Goal: Information Seeking & Learning: Understand process/instructions

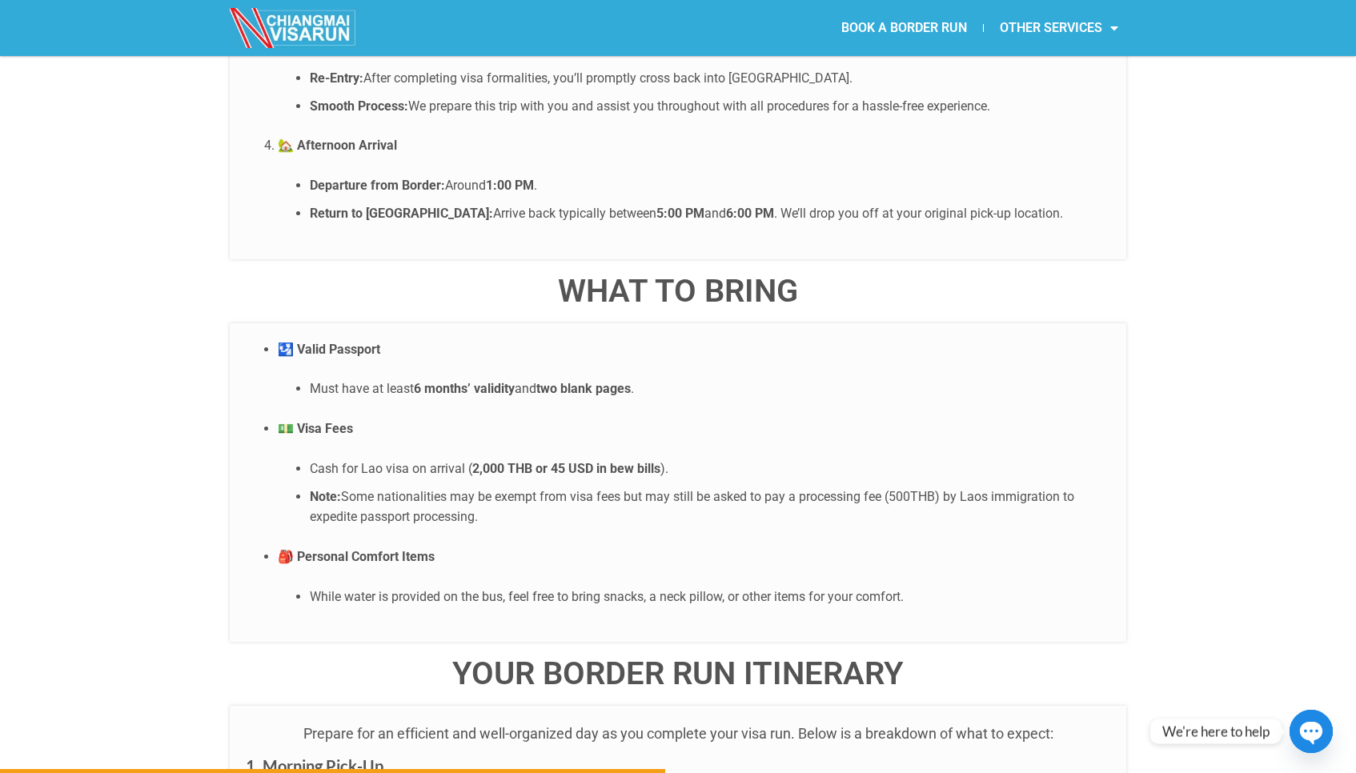
scroll to position [3553, 0]
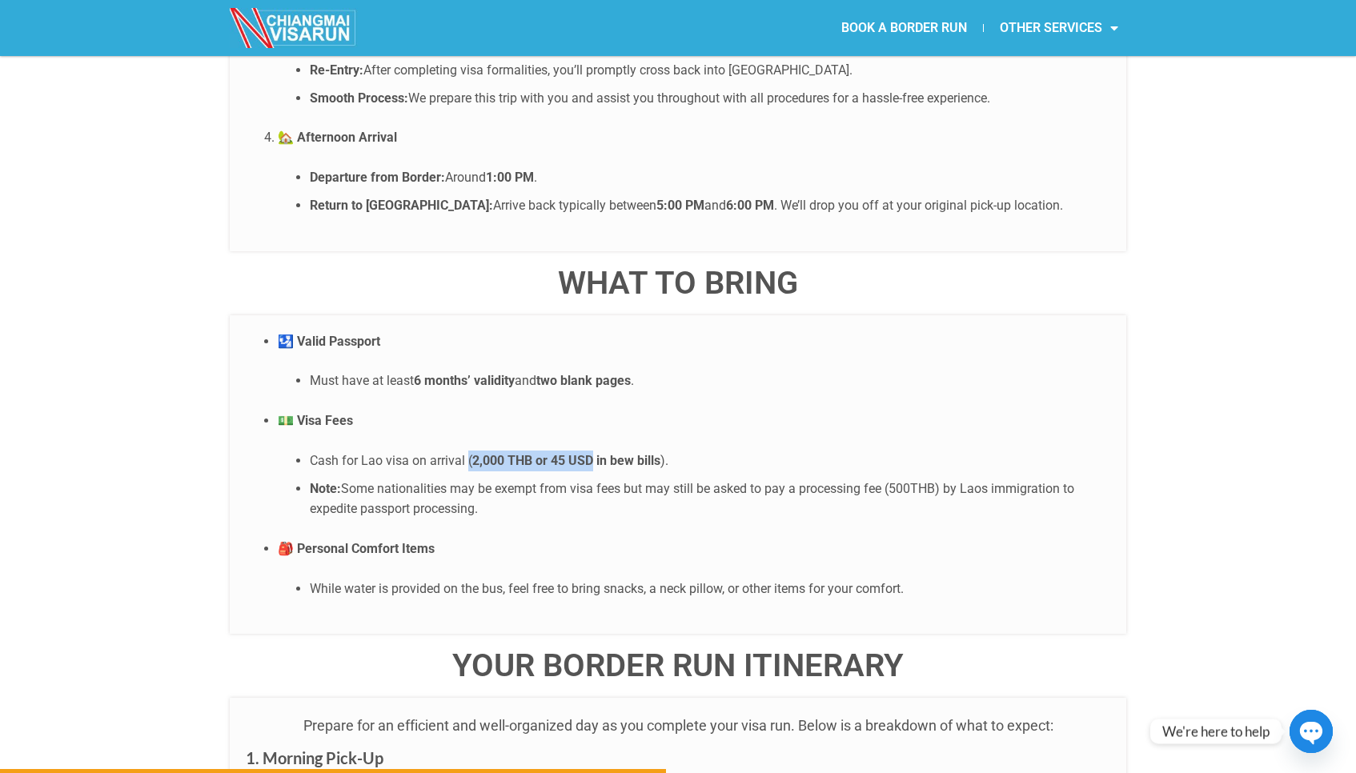
drag, startPoint x: 593, startPoint y: 377, endPoint x: 468, endPoint y: 374, distance: 124.9
click at [468, 451] on li "Cash for Lao visa on arrival ( 2,000 THB or 45 USD in bew bills )." at bounding box center [710, 461] width 800 height 21
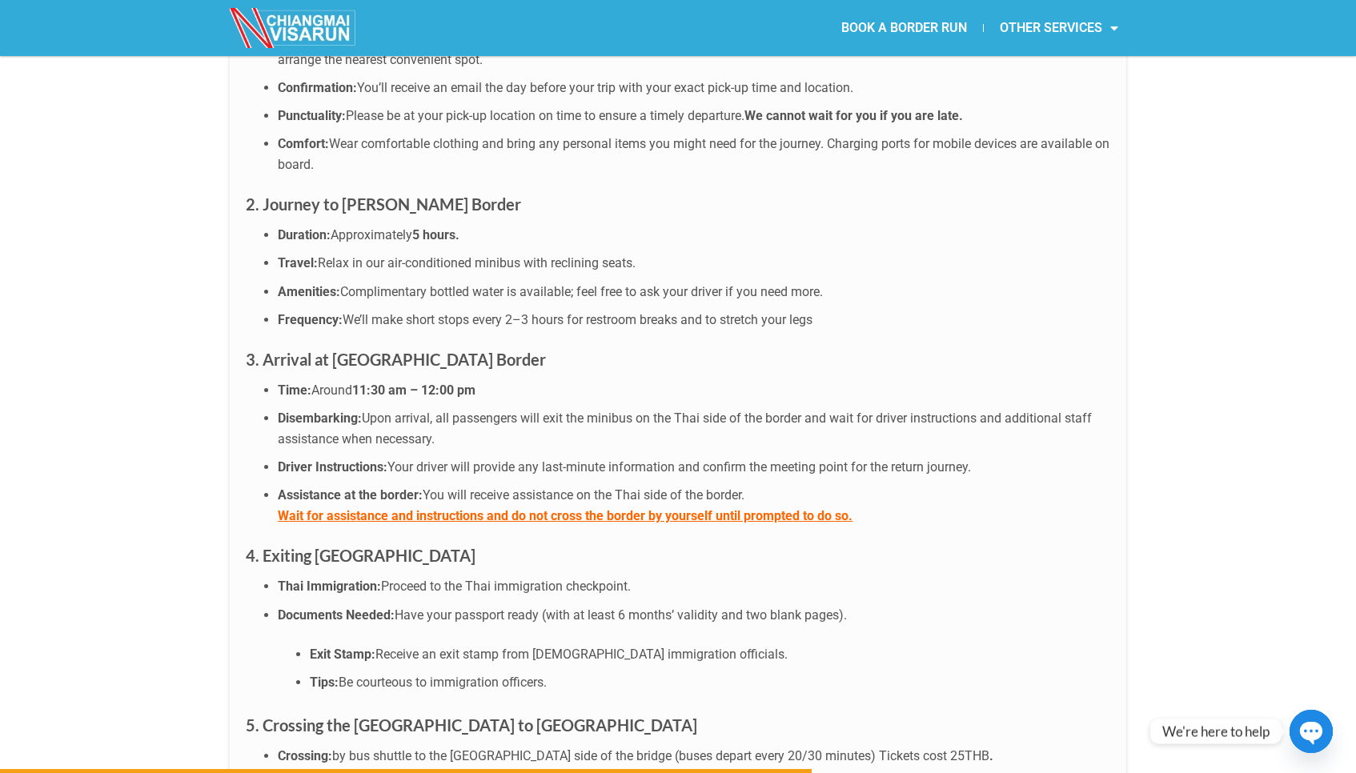
scroll to position [4332, 0]
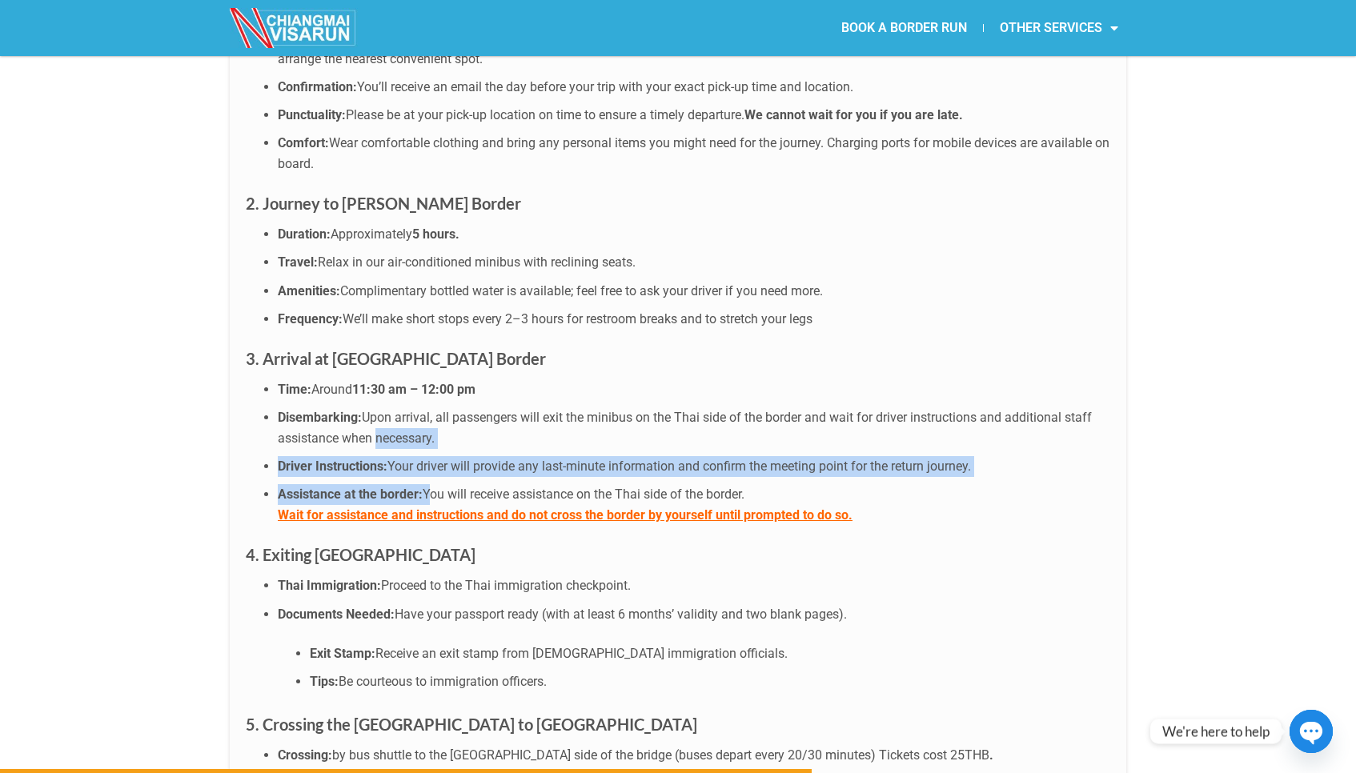
drag, startPoint x: 373, startPoint y: 363, endPoint x: 426, endPoint y: 415, distance: 74.1
click at [426, 415] on ul "Time: Around 11:30 am – 12:00 pm Disembarking: Upon arrival, all passengers wil…" at bounding box center [678, 452] width 864 height 146
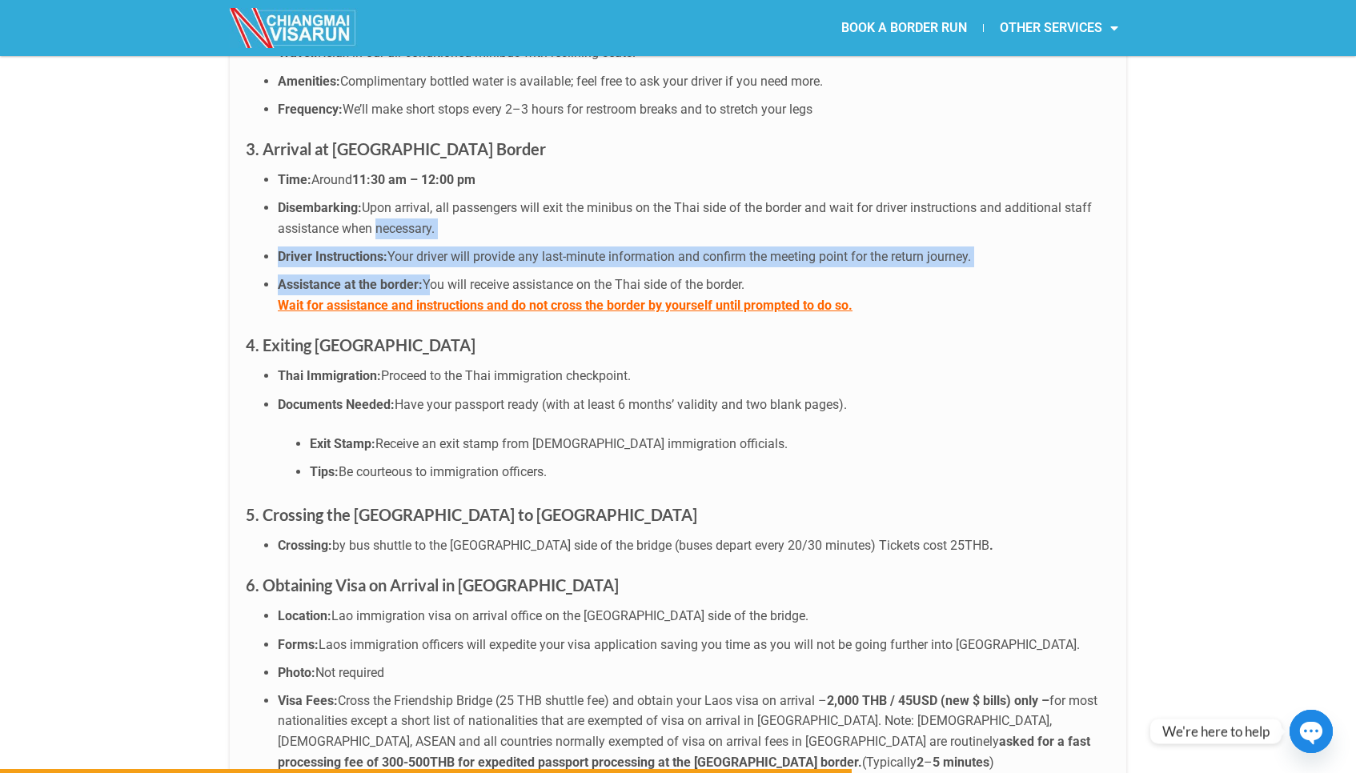
scroll to position [4544, 0]
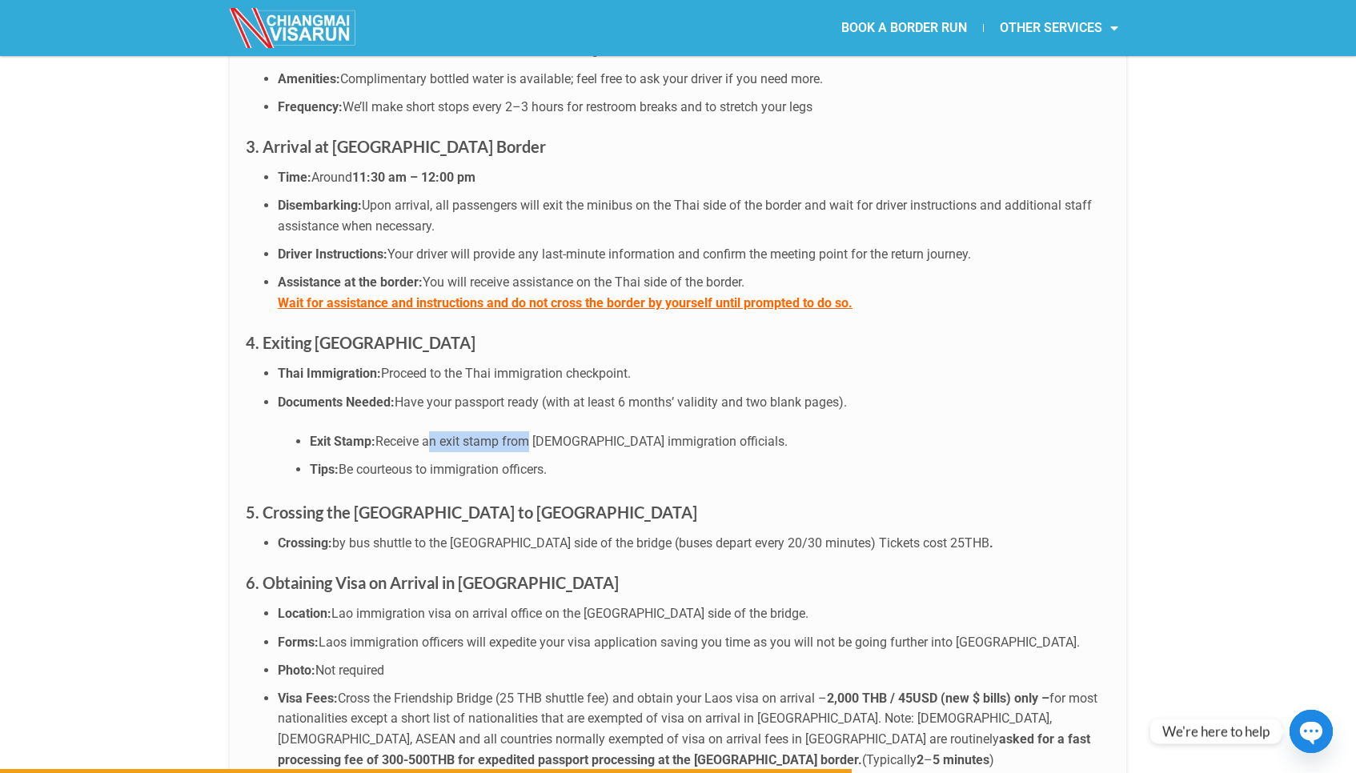
drag, startPoint x: 428, startPoint y: 368, endPoint x: 524, endPoint y: 373, distance: 96.2
click at [524, 431] on li "Exit Stamp: Receive an exit stamp from [DEMOGRAPHIC_DATA] immigration officials." at bounding box center [710, 441] width 800 height 21
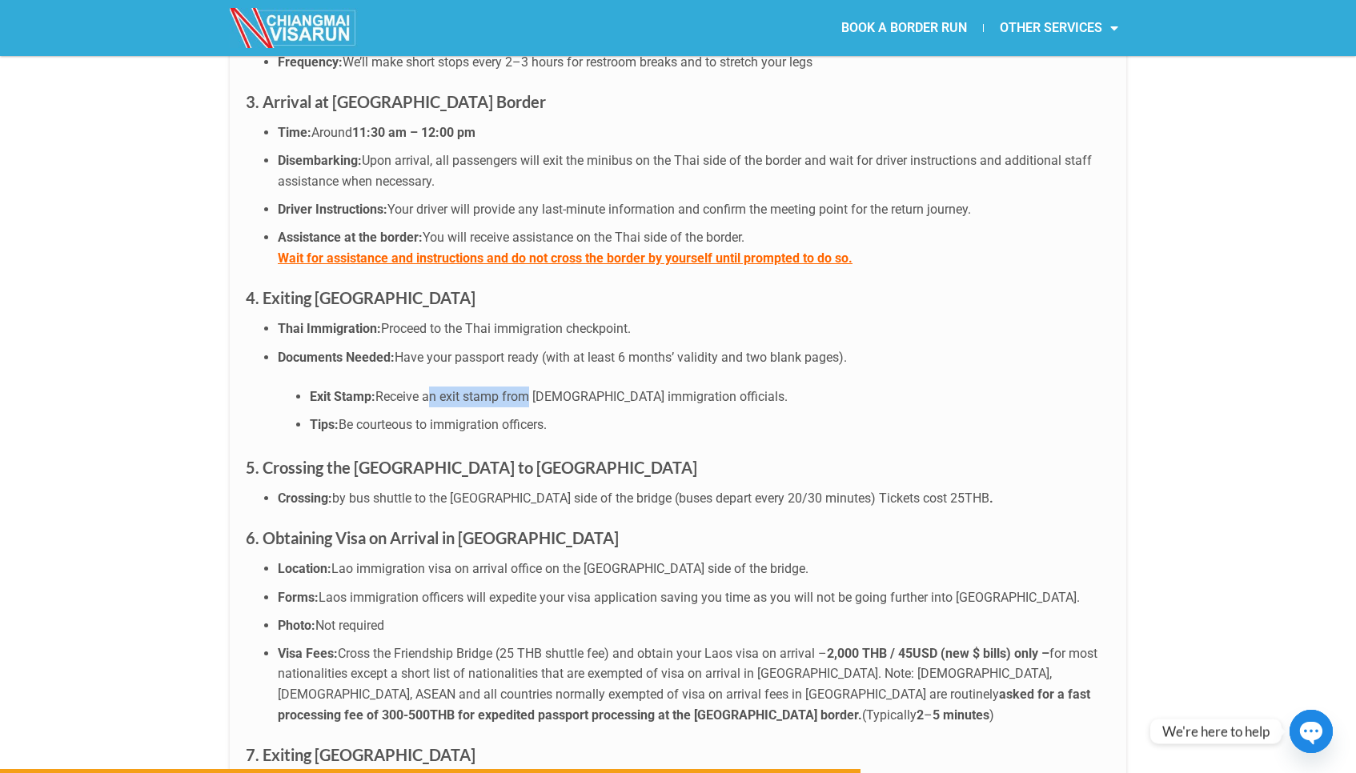
scroll to position [4592, 0]
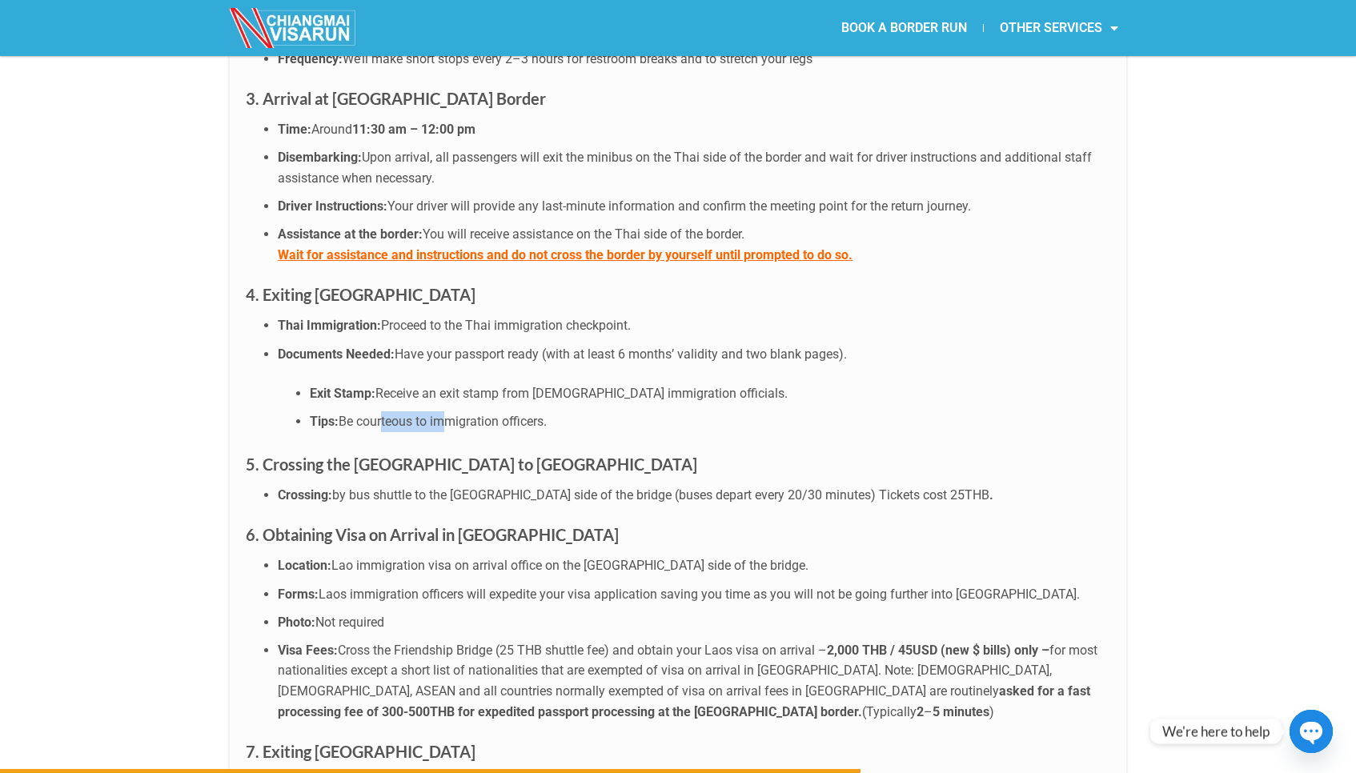
drag, startPoint x: 385, startPoint y: 339, endPoint x: 447, endPoint y: 351, distance: 62.8
click at [447, 411] on li "Tips: Be courteous to immigration officers." at bounding box center [710, 421] width 800 height 21
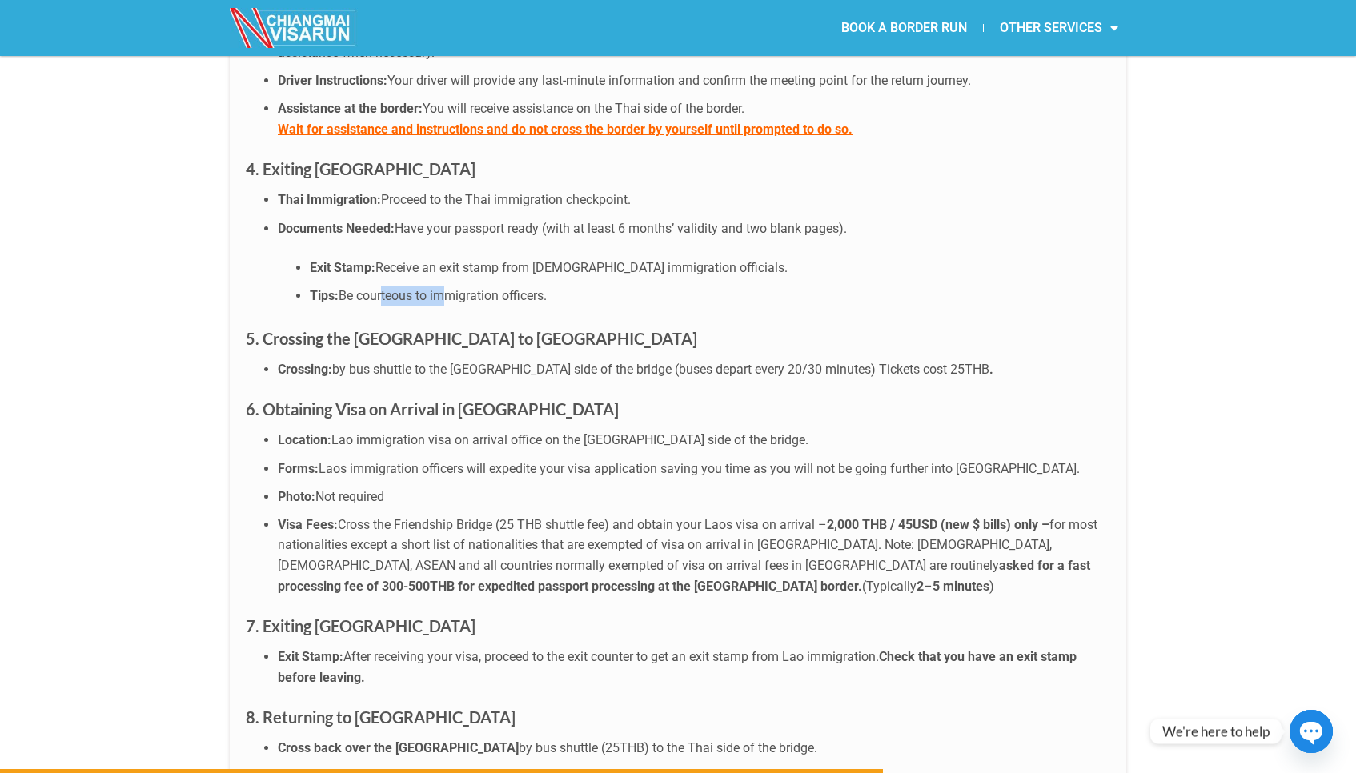
scroll to position [4719, 0]
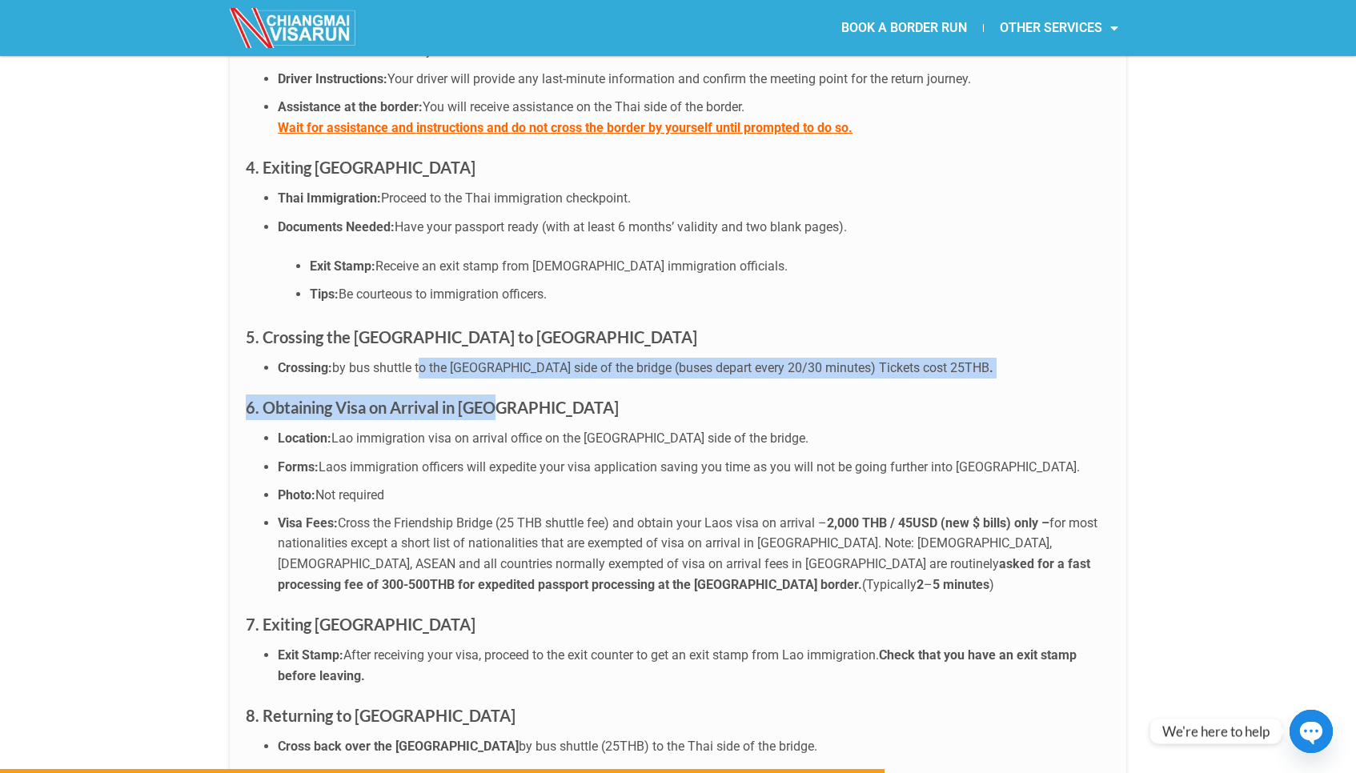
drag, startPoint x: 425, startPoint y: 294, endPoint x: 542, endPoint y: 318, distance: 119.3
click at [542, 318] on div "Prepare for an efficient and well-organized day as you complete your visa run. …" at bounding box center [678, 461] width 896 height 1858
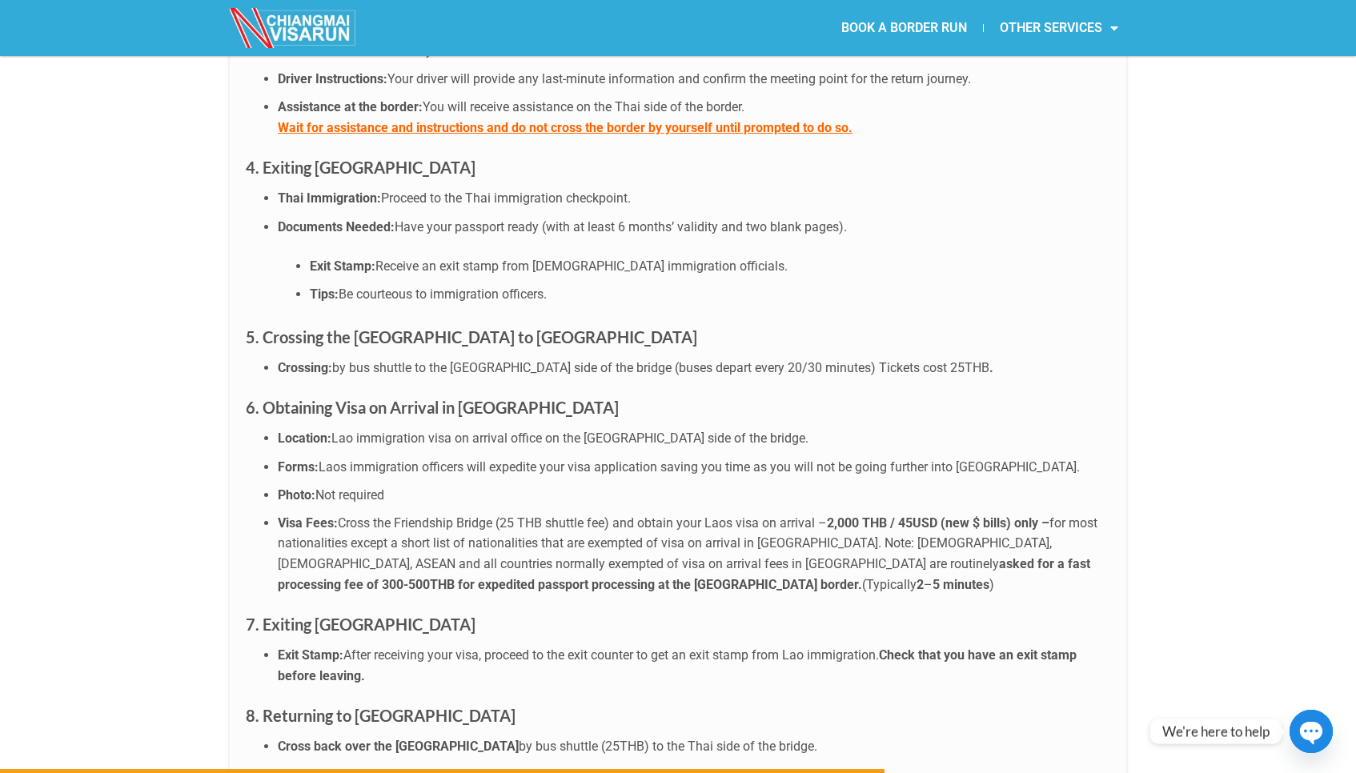
drag, startPoint x: 338, startPoint y: 357, endPoint x: 432, endPoint y: 368, distance: 95.1
click at [432, 428] on li "Location: Lao immigration visa on arrival office on the [GEOGRAPHIC_DATA] side …" at bounding box center [694, 438] width 832 height 21
drag, startPoint x: 358, startPoint y: 361, endPoint x: 410, endPoint y: 364, distance: 52.1
click at [410, 428] on li "Location: Lao immigration visa on arrival office on the [GEOGRAPHIC_DATA] side …" at bounding box center [694, 438] width 832 height 21
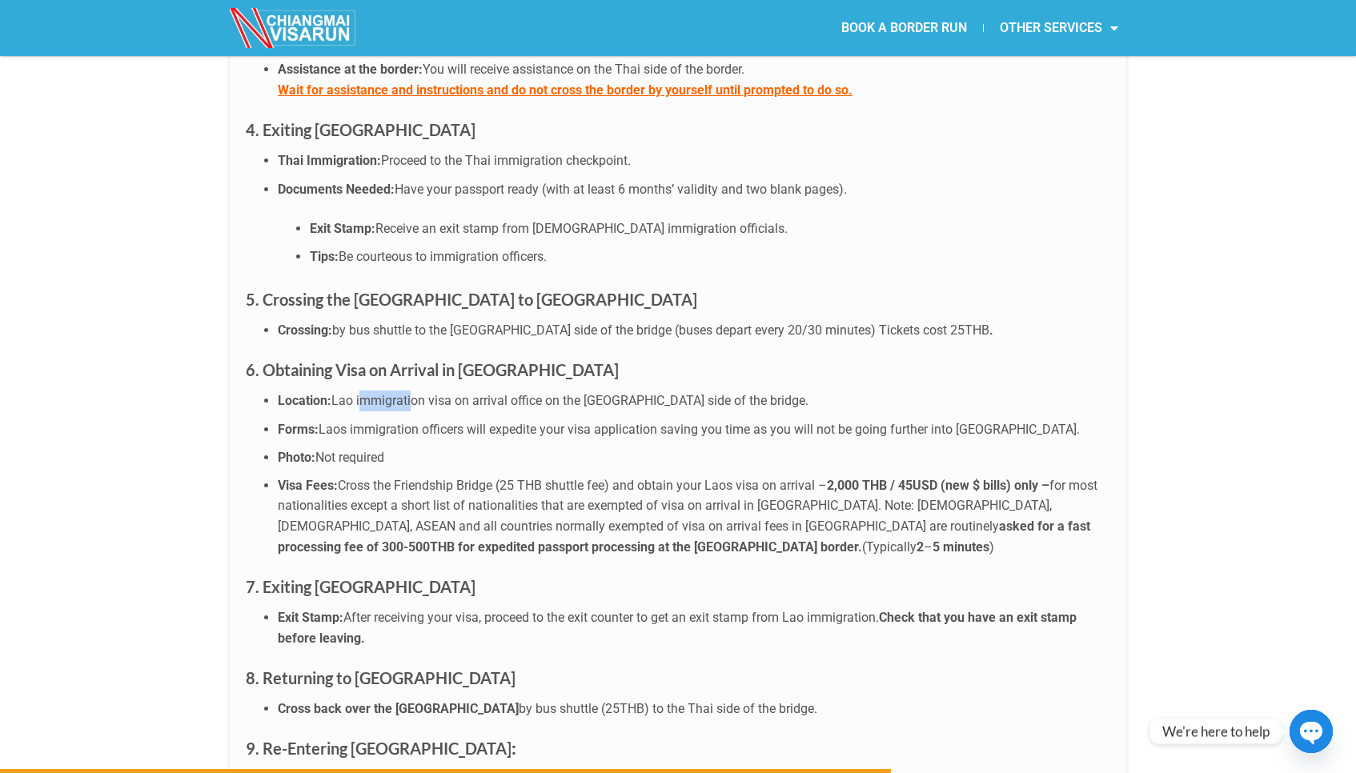
scroll to position [4762, 0]
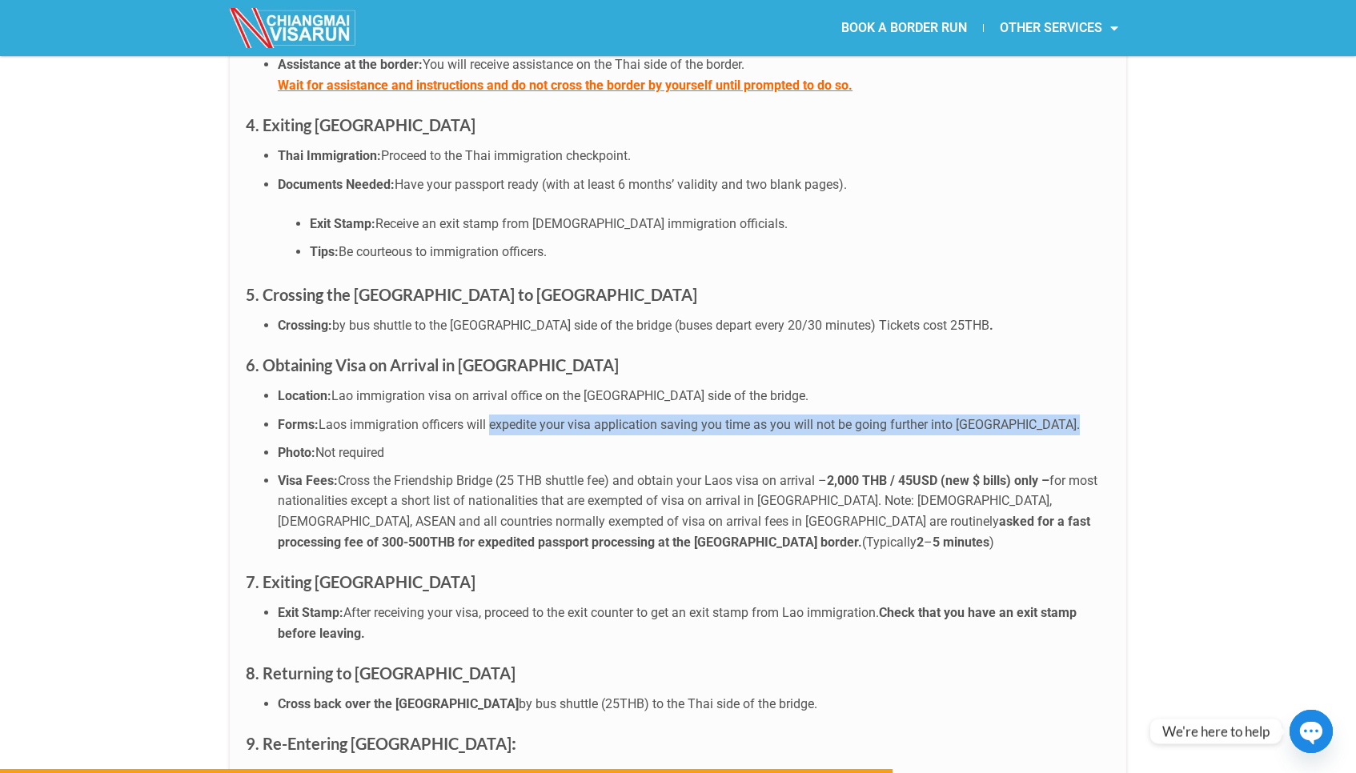
drag, startPoint x: 487, startPoint y: 353, endPoint x: 567, endPoint y: 361, distance: 80.4
click at [567, 386] on ul "Location: Lao immigration visa on arrival office on the [GEOGRAPHIC_DATA] side …" at bounding box center [678, 469] width 864 height 166
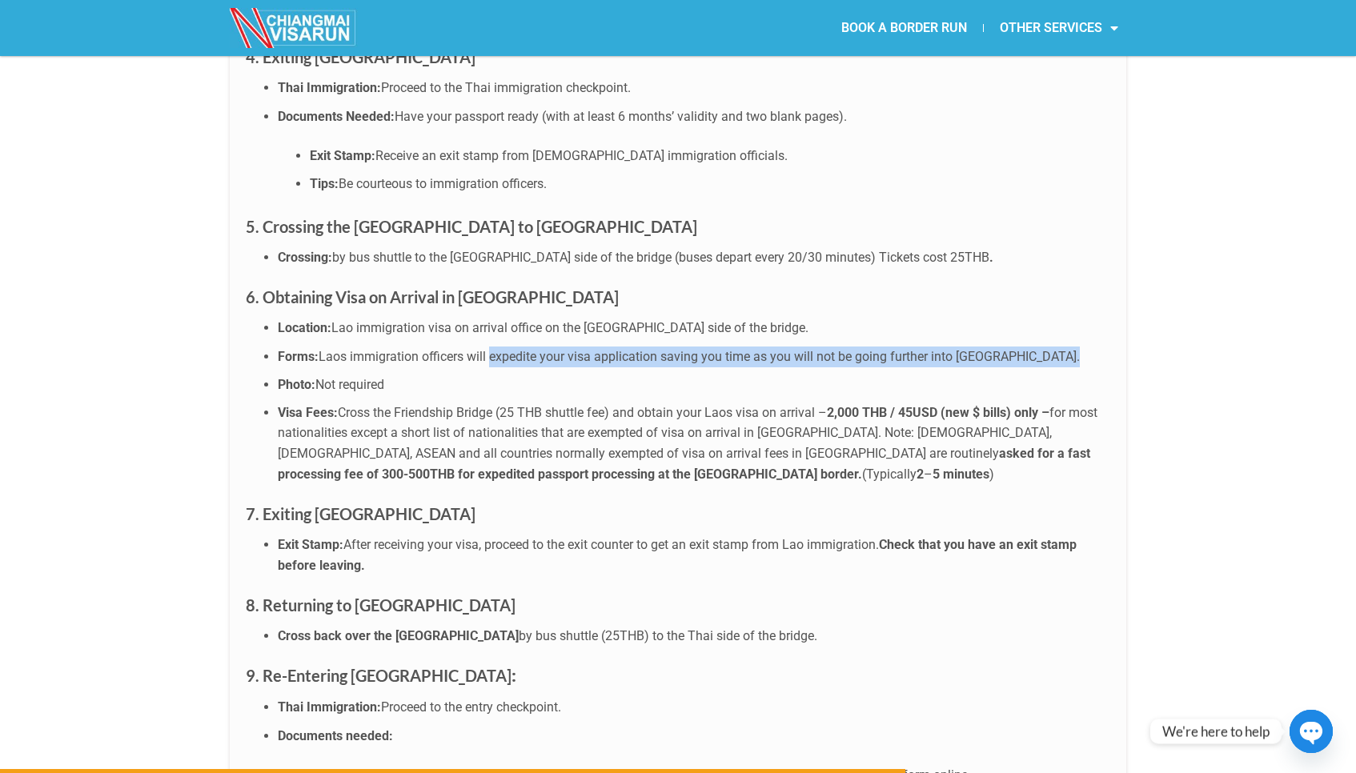
scroll to position [4831, 0]
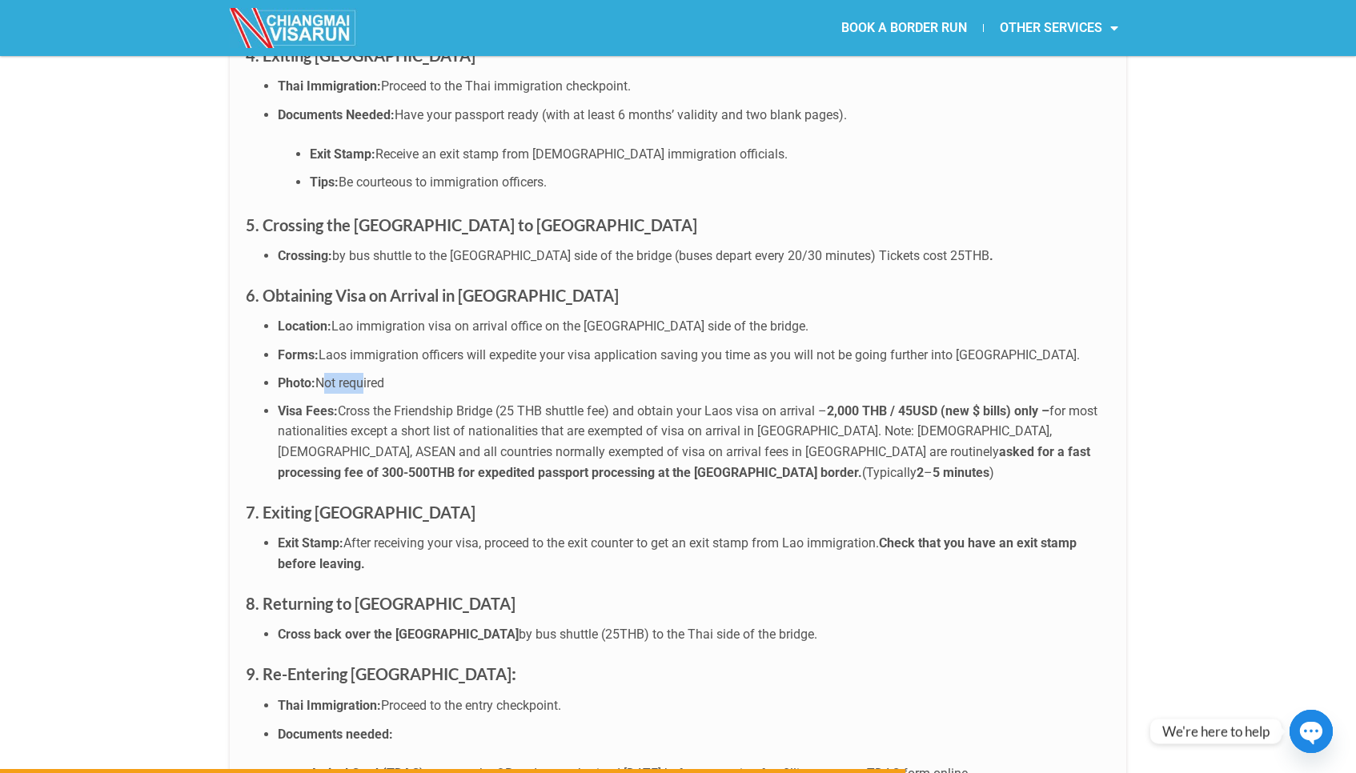
drag, startPoint x: 319, startPoint y: 309, endPoint x: 361, endPoint y: 309, distance: 41.6
click at [361, 375] on span "Not required" at bounding box center [349, 382] width 69 height 15
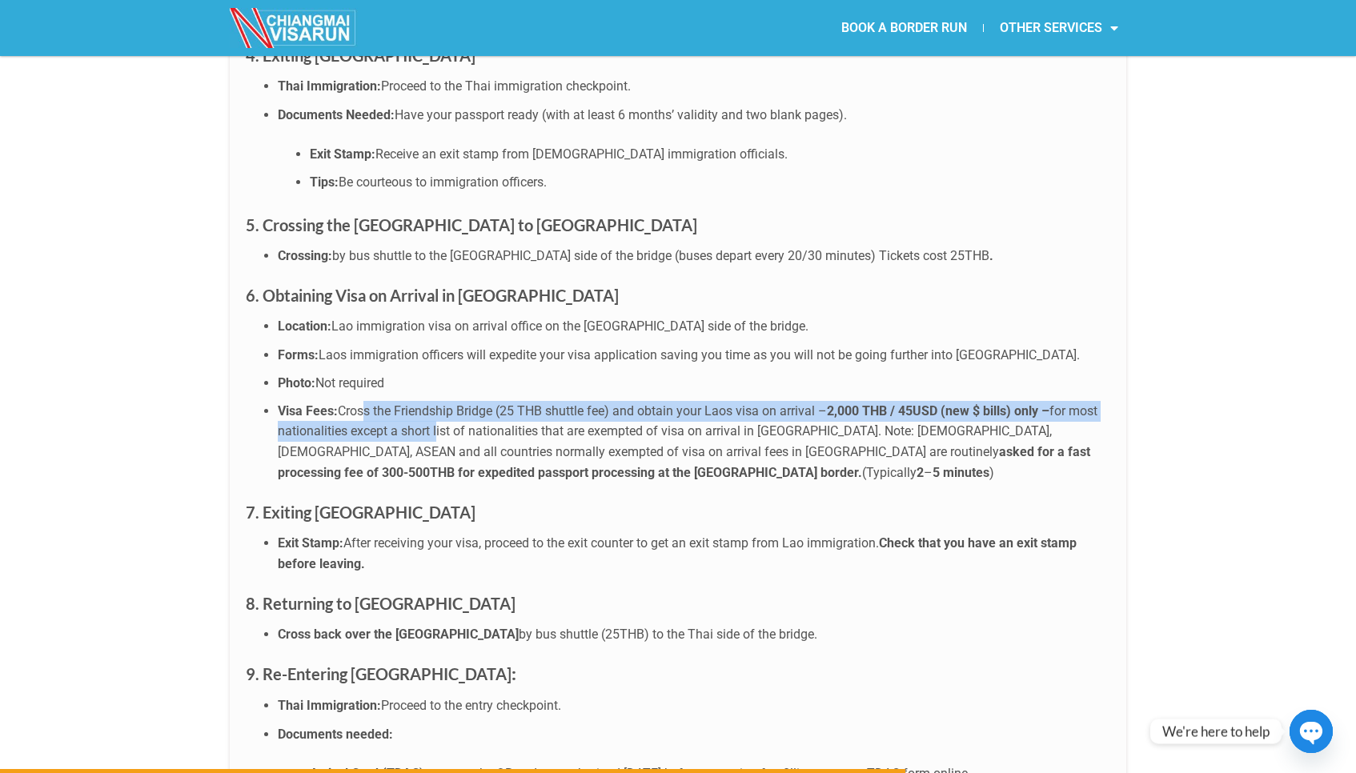
drag, startPoint x: 360, startPoint y: 336, endPoint x: 434, endPoint y: 358, distance: 76.7
click at [434, 401] on li "Visa Fees: Cross the Friendship Bridge (25 THB shuttle fee) and obtain your Lao…" at bounding box center [694, 442] width 832 height 82
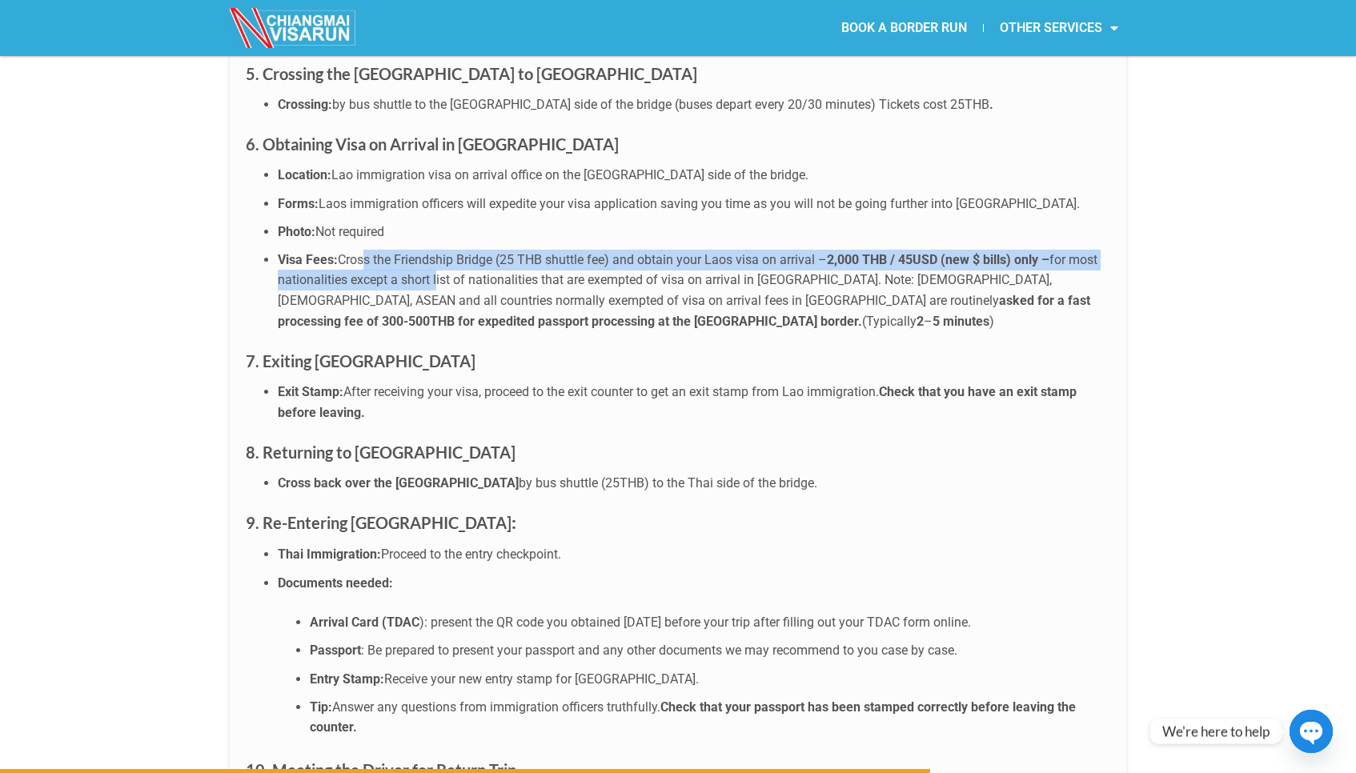
scroll to position [4988, 0]
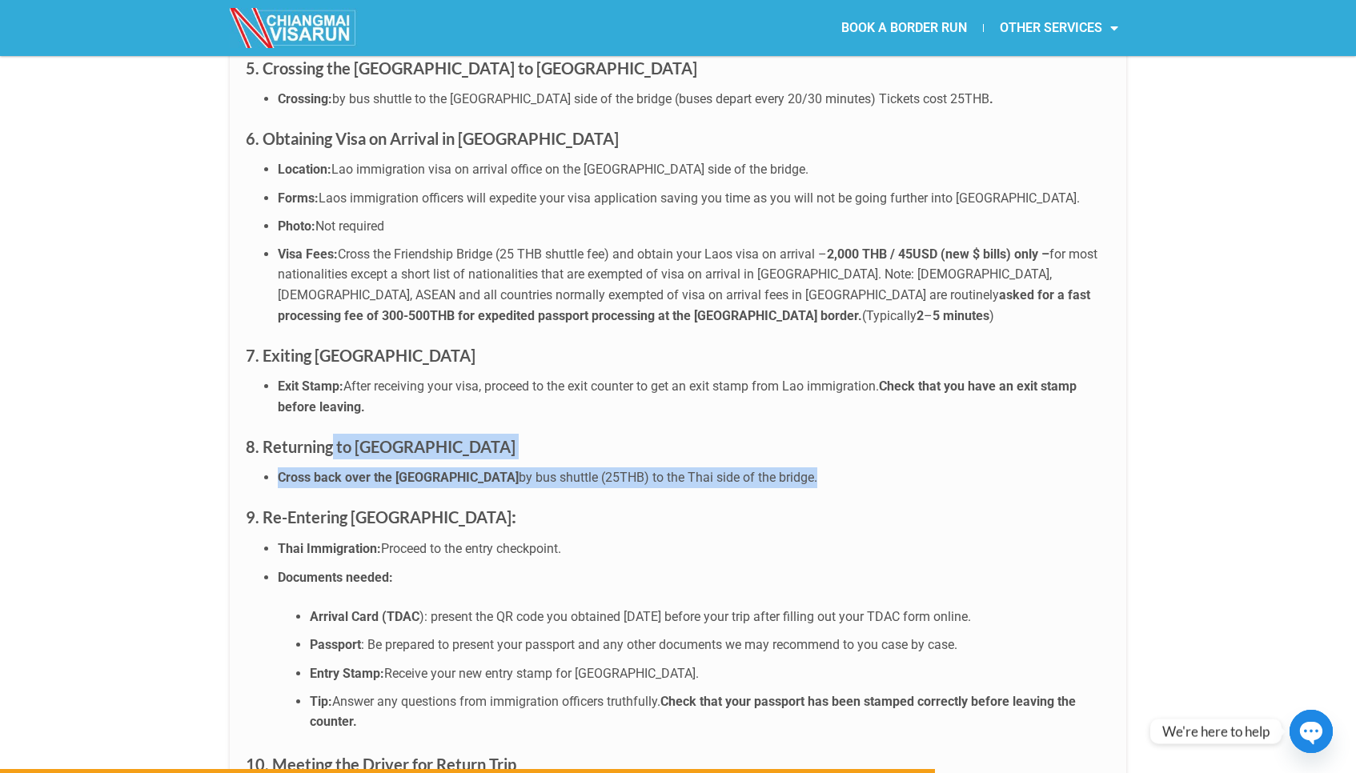
drag, startPoint x: 329, startPoint y: 371, endPoint x: 444, endPoint y: 419, distance: 125.2
click at [444, 419] on div "Prepare for an efficient and well-organized day as you complete your visa run. …" at bounding box center [678, 192] width 896 height 1858
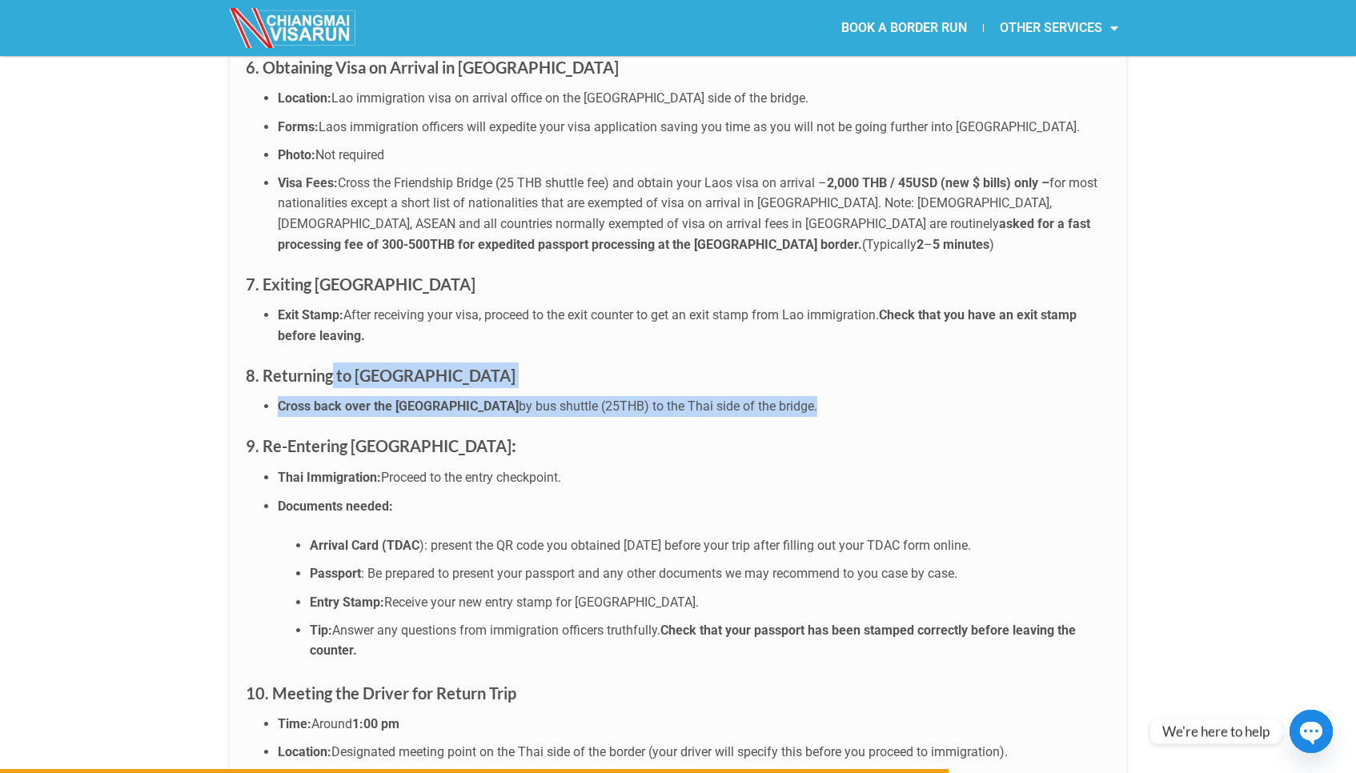
scroll to position [5065, 0]
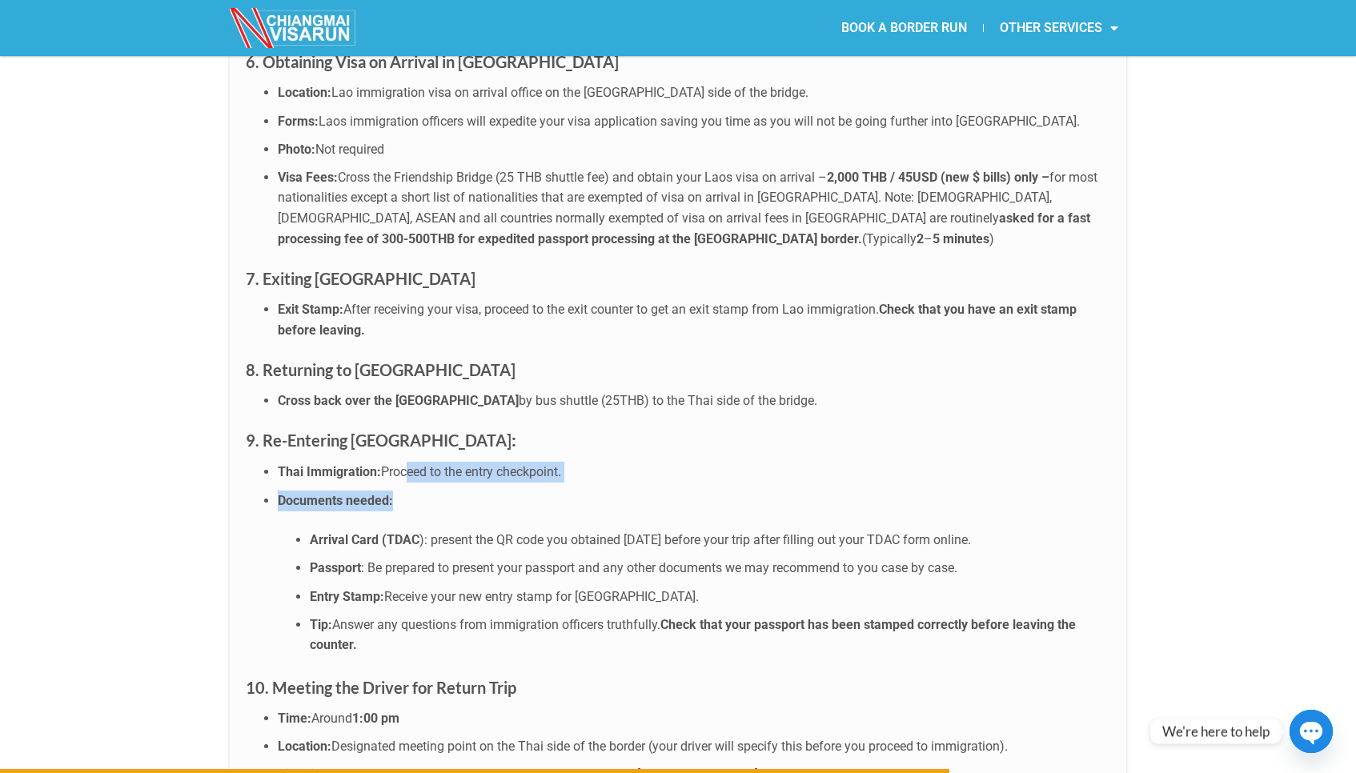
drag, startPoint x: 401, startPoint y: 396, endPoint x: 453, endPoint y: 431, distance: 62.8
click at [453, 462] on ul "Thai Immigration: Proceed to the entry checkpoint. Documents needed: Arrival Ca…" at bounding box center [678, 559] width 864 height 194
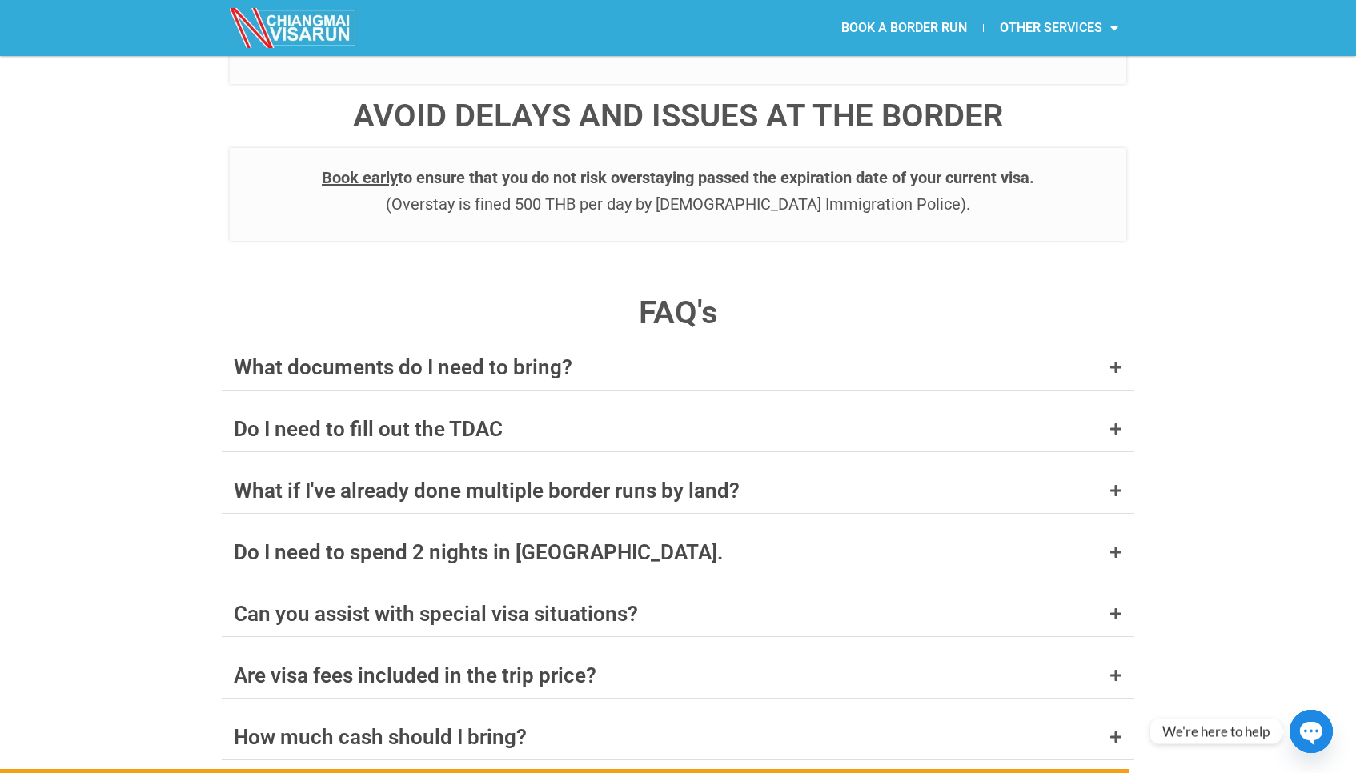
scroll to position [6027, 0]
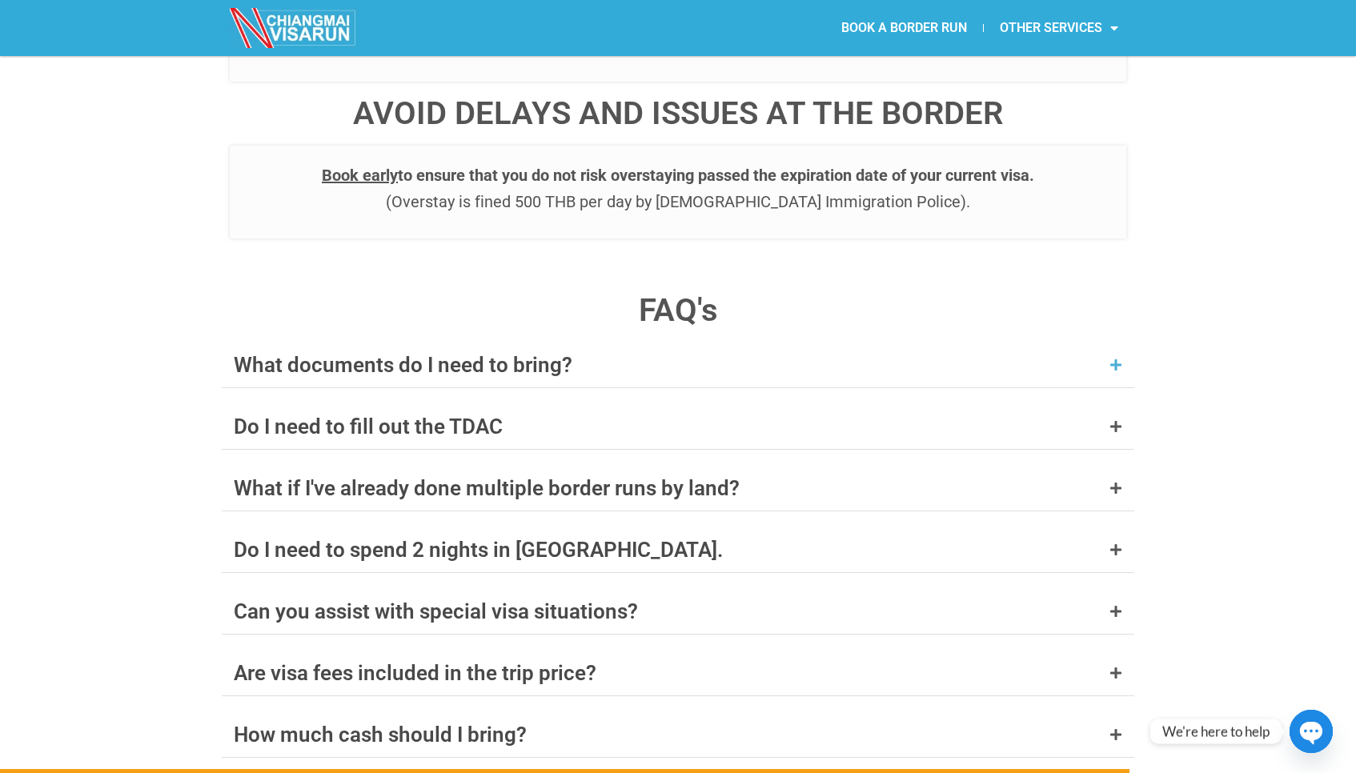
click at [553, 355] on div "What documents do I need to bring?" at bounding box center [403, 365] width 339 height 21
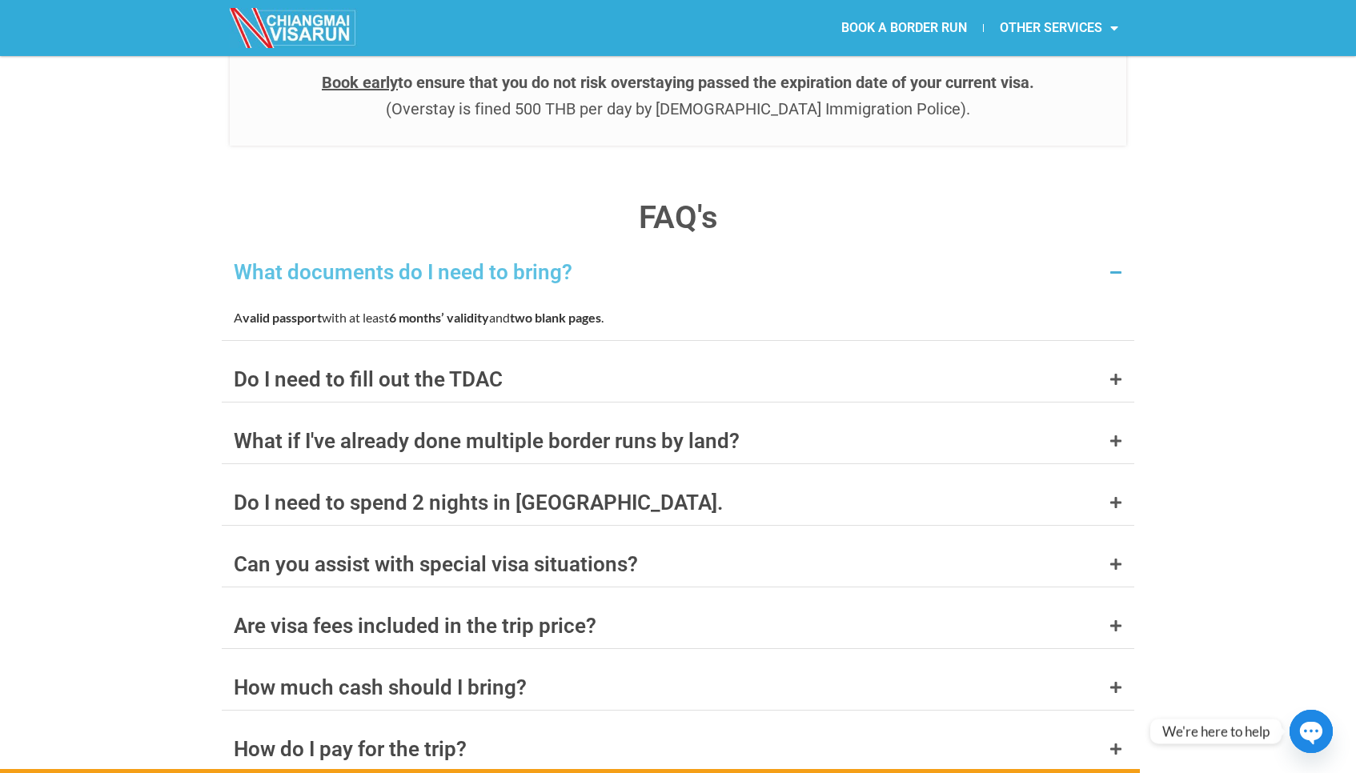
scroll to position [6124, 0]
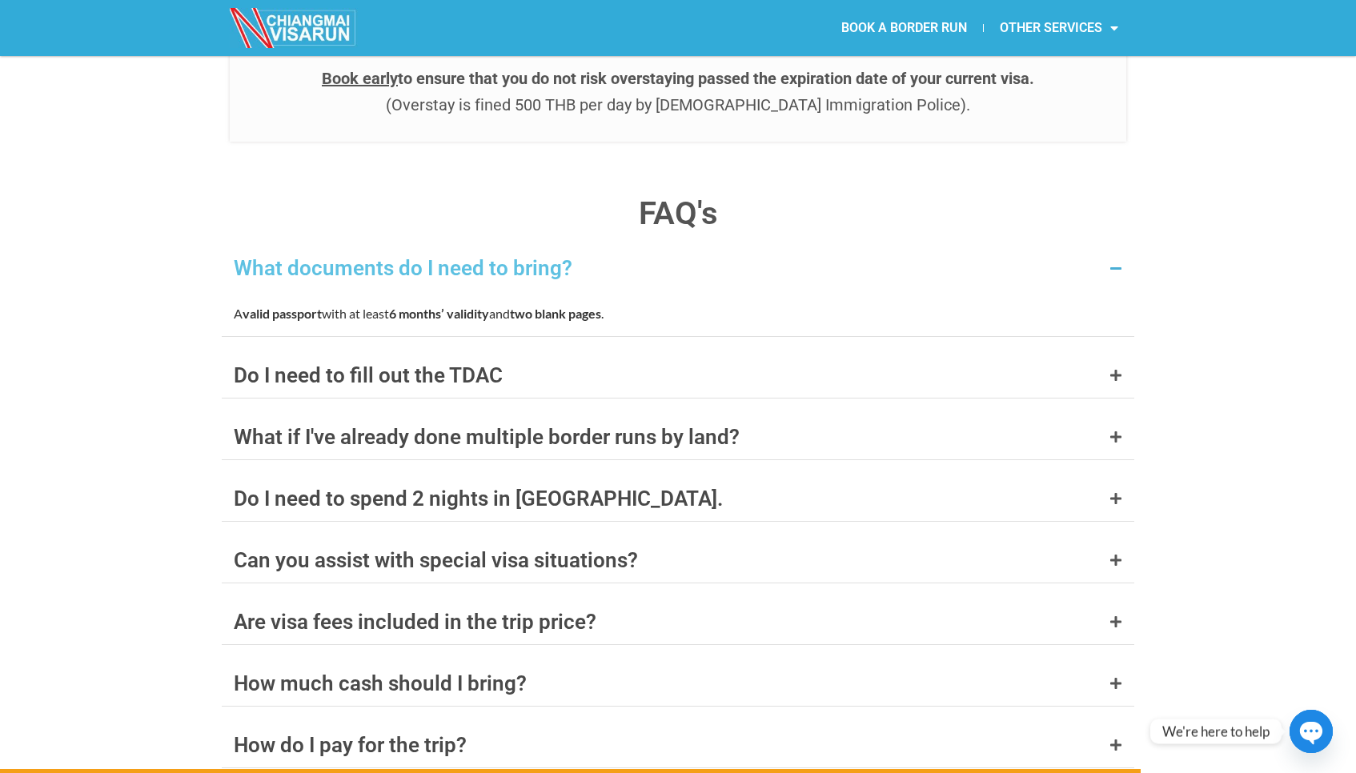
click at [551, 353] on div "Do I need to fill out the TDAC" at bounding box center [678, 375] width 912 height 45
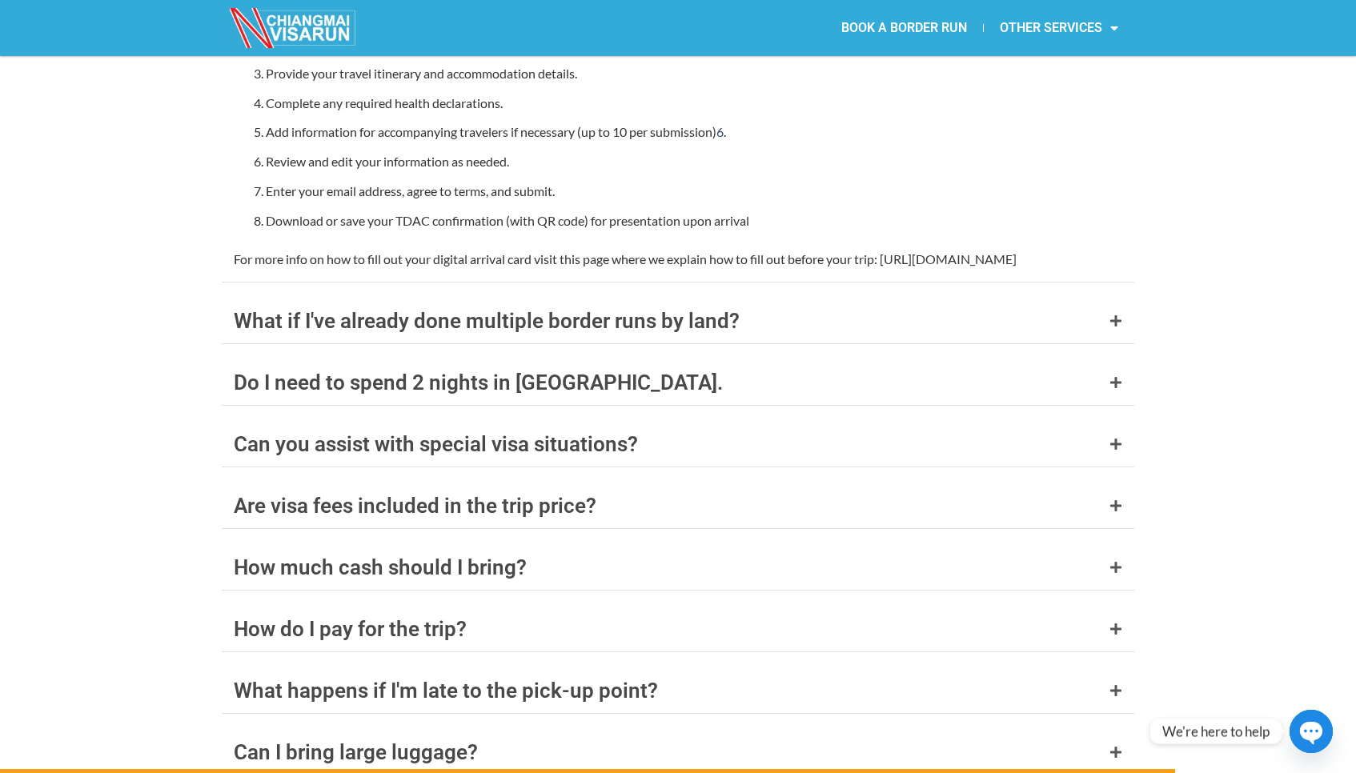
scroll to position [6670, 0]
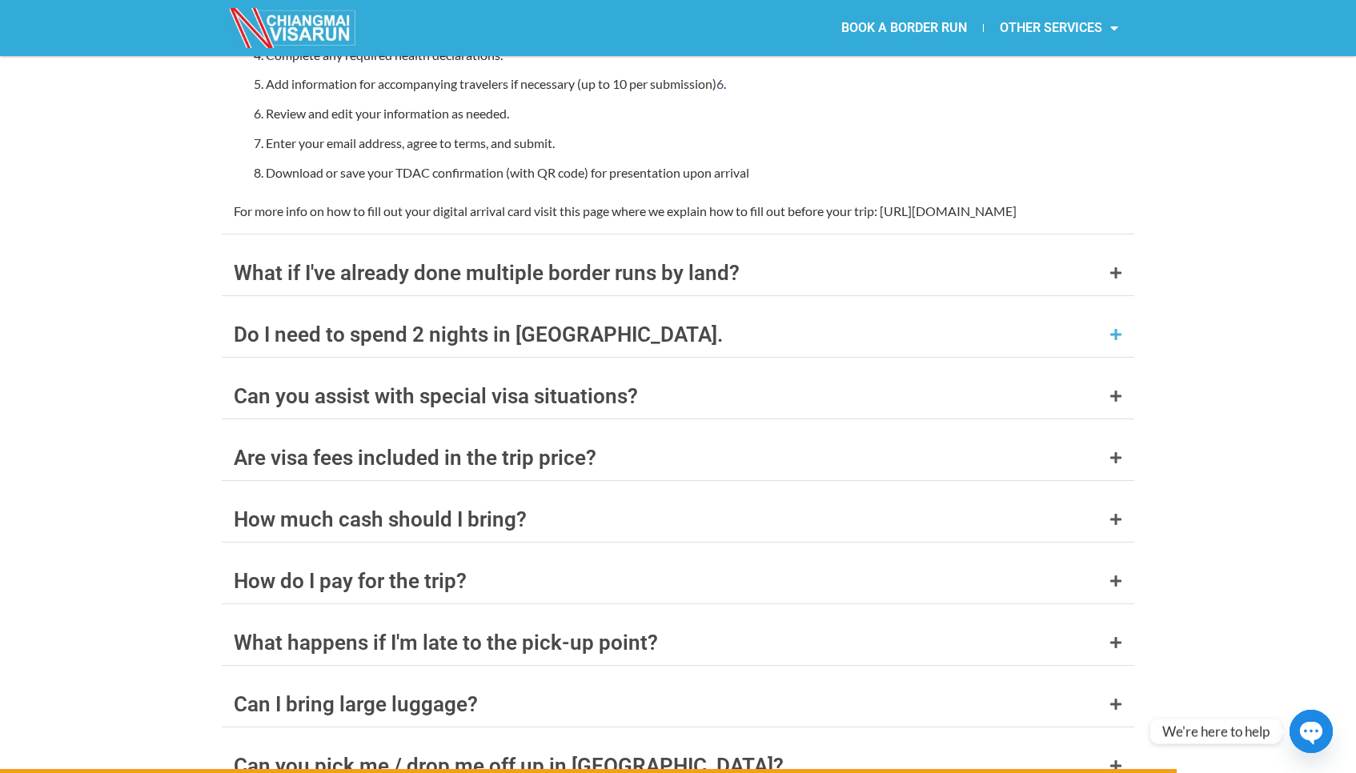
click at [710, 312] on div "Do I need to spend 2 nights in [GEOGRAPHIC_DATA]." at bounding box center [678, 334] width 912 height 45
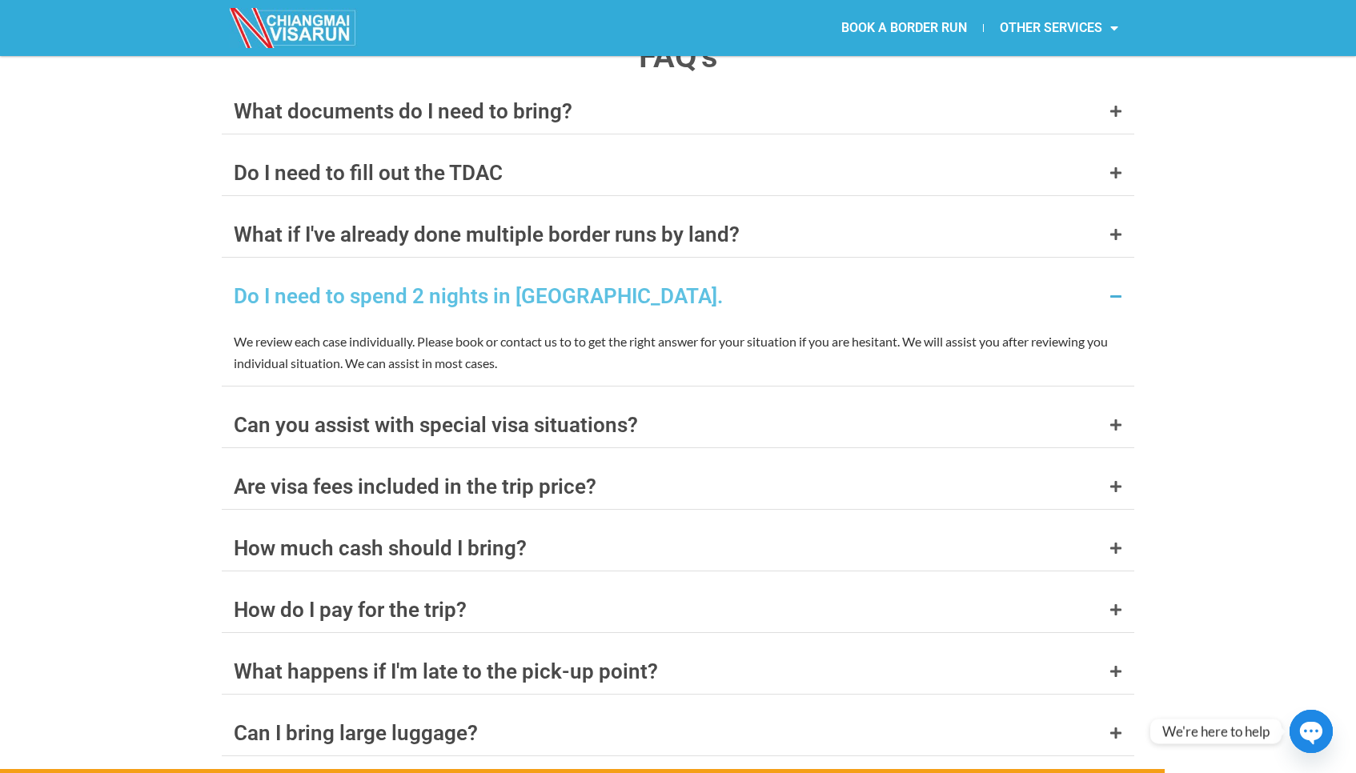
scroll to position [6283, 0]
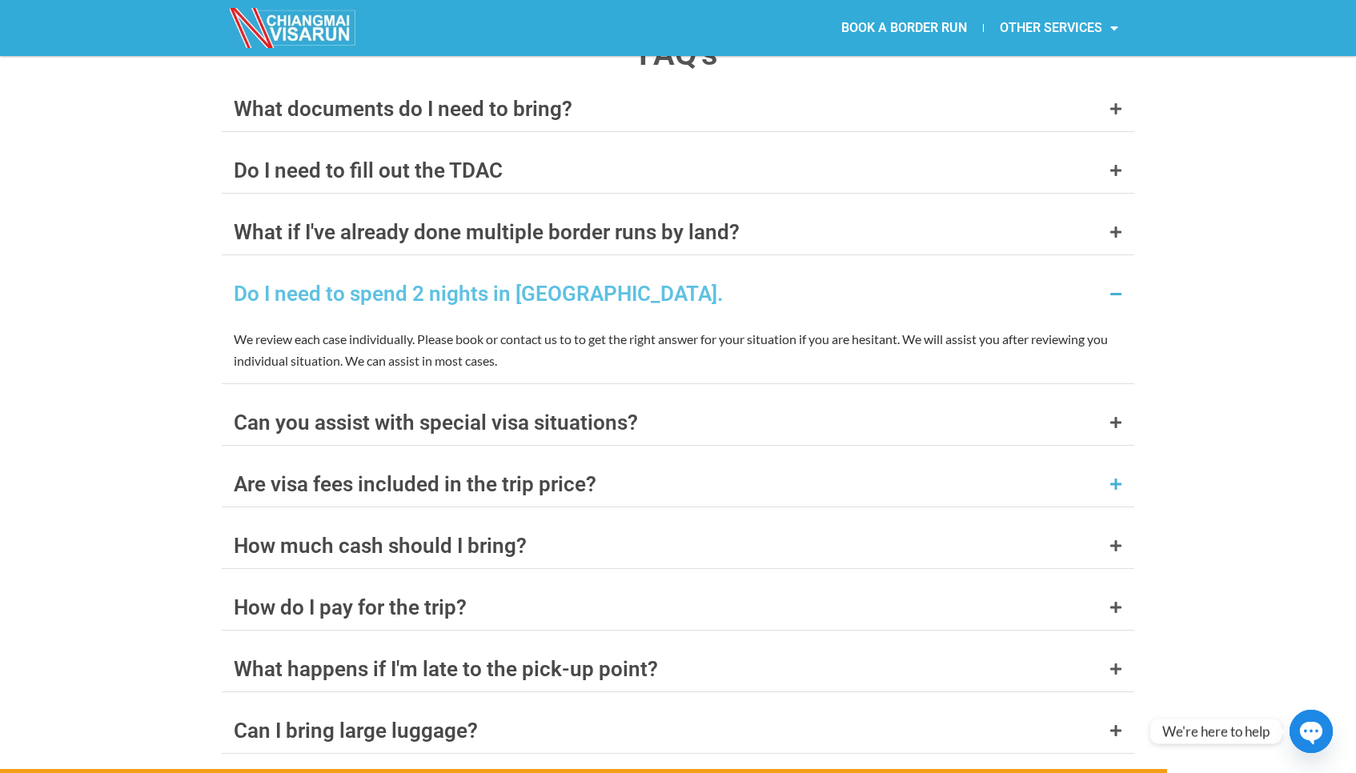
click at [628, 462] on div "Are visa fees included in the trip price?" at bounding box center [678, 484] width 912 height 45
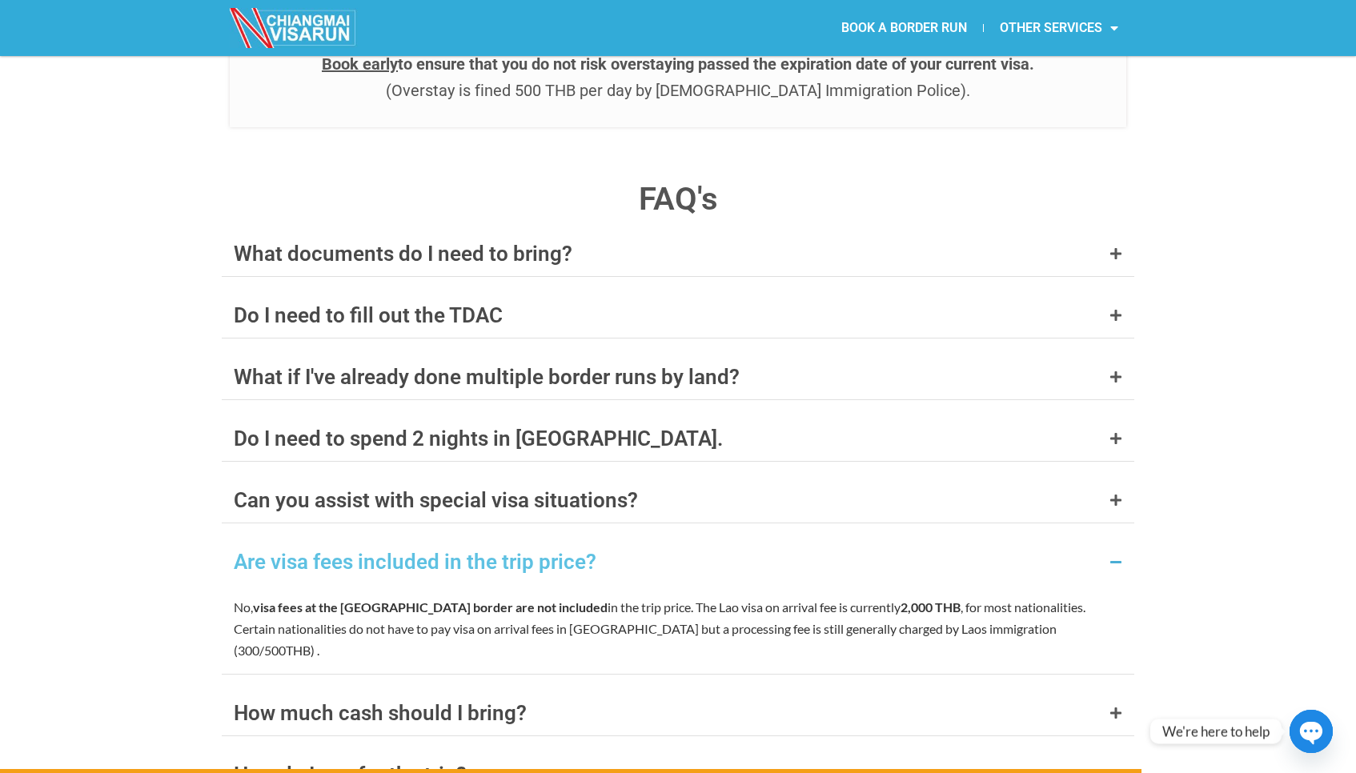
scroll to position [6133, 0]
